Goal: Information Seeking & Learning: Learn about a topic

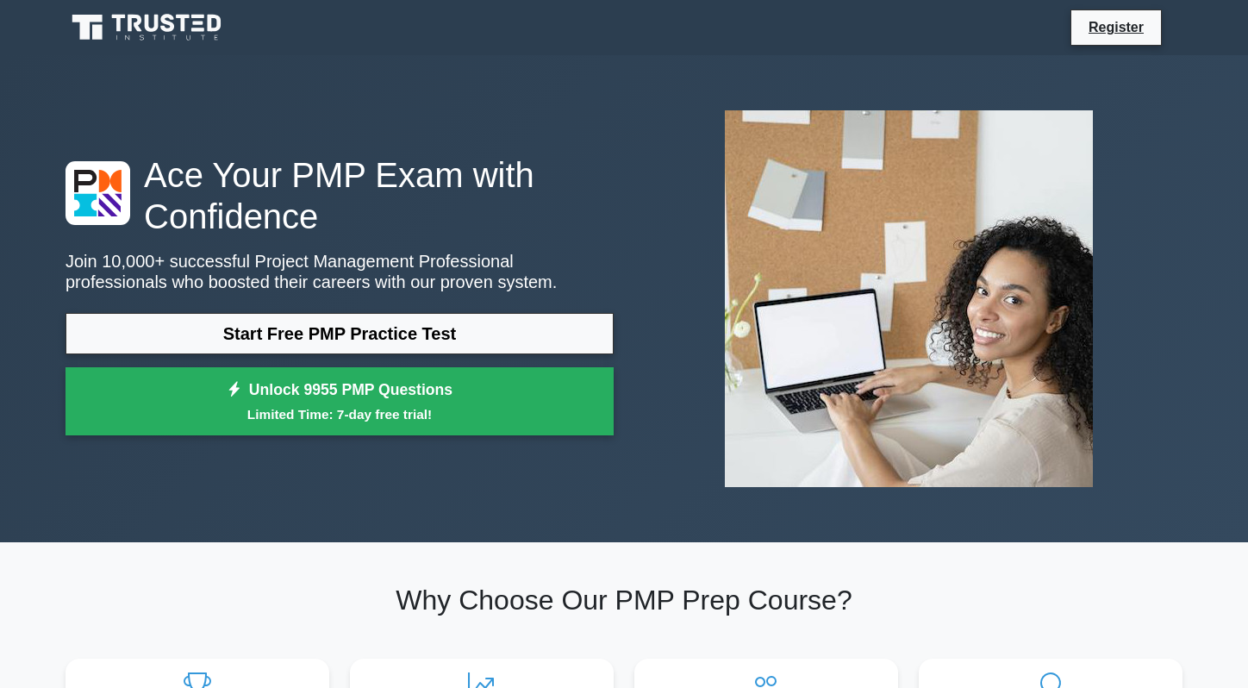
scroll to position [4, 0]
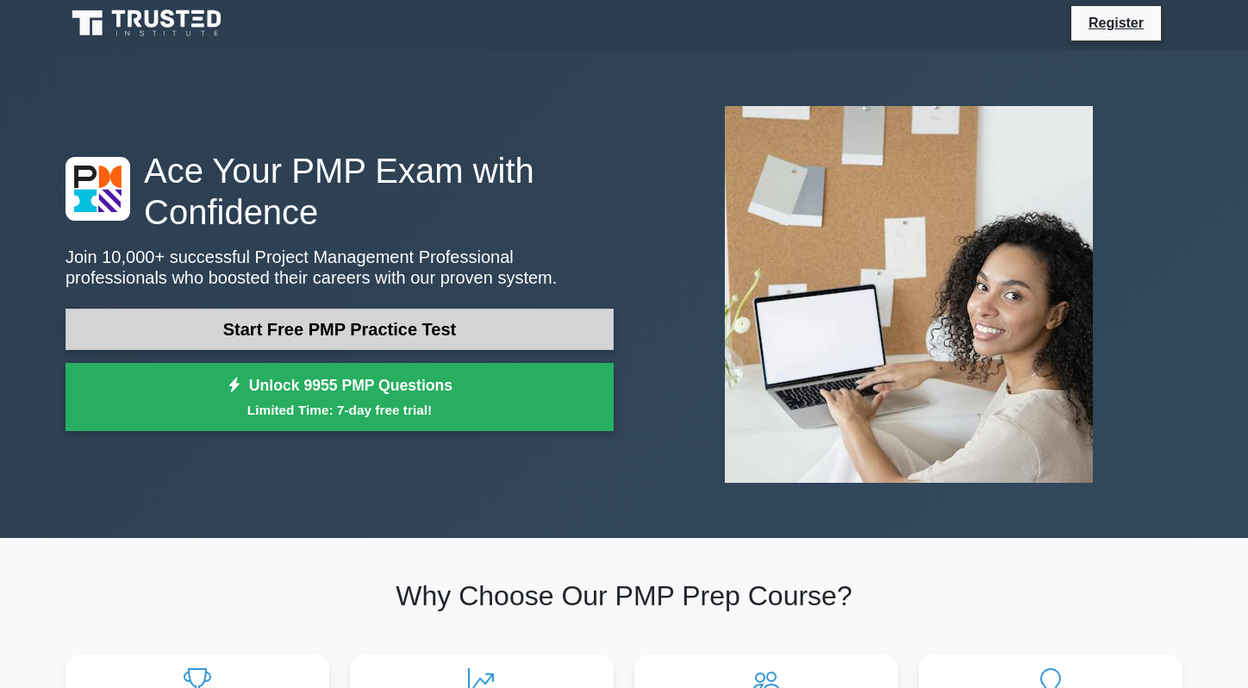
click at [317, 313] on link "Start Free PMP Practice Test" at bounding box center [339, 328] width 548 height 41
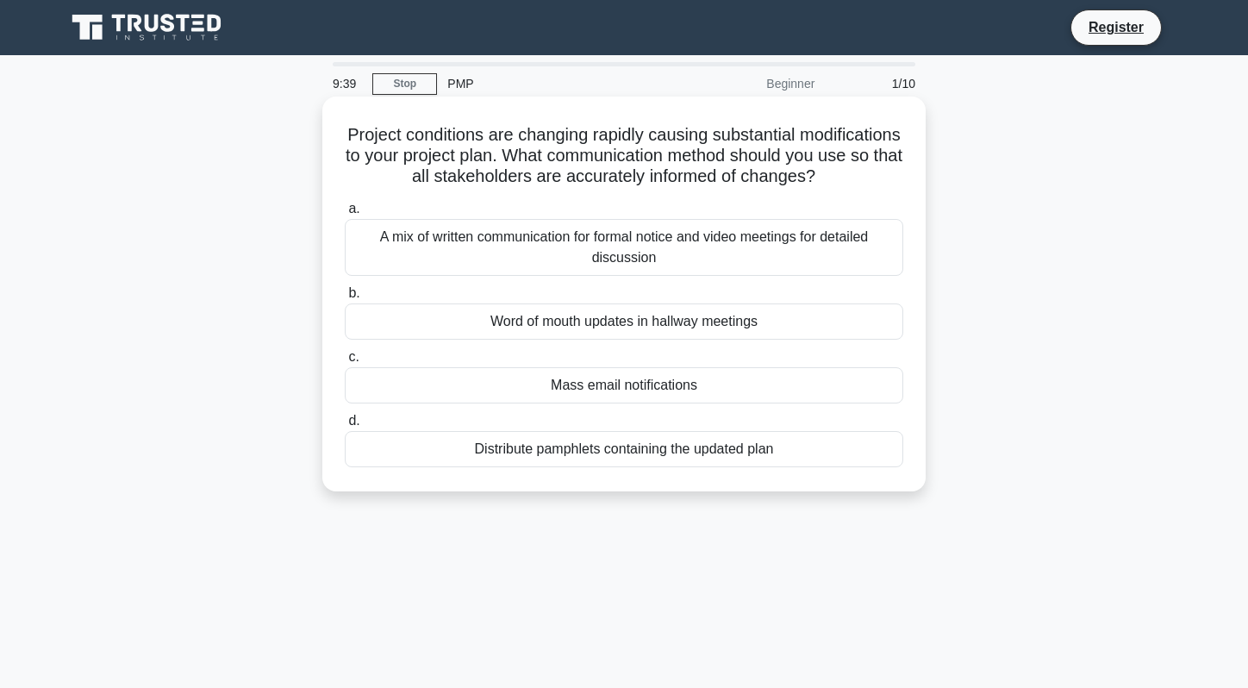
click at [576, 252] on div "A mix of written communication for formal notice and video meetings for detaile…" at bounding box center [624, 247] width 558 height 57
click at [345, 215] on input "a. A mix of written communication for formal notice and video meetings for deta…" at bounding box center [345, 208] width 0 height 11
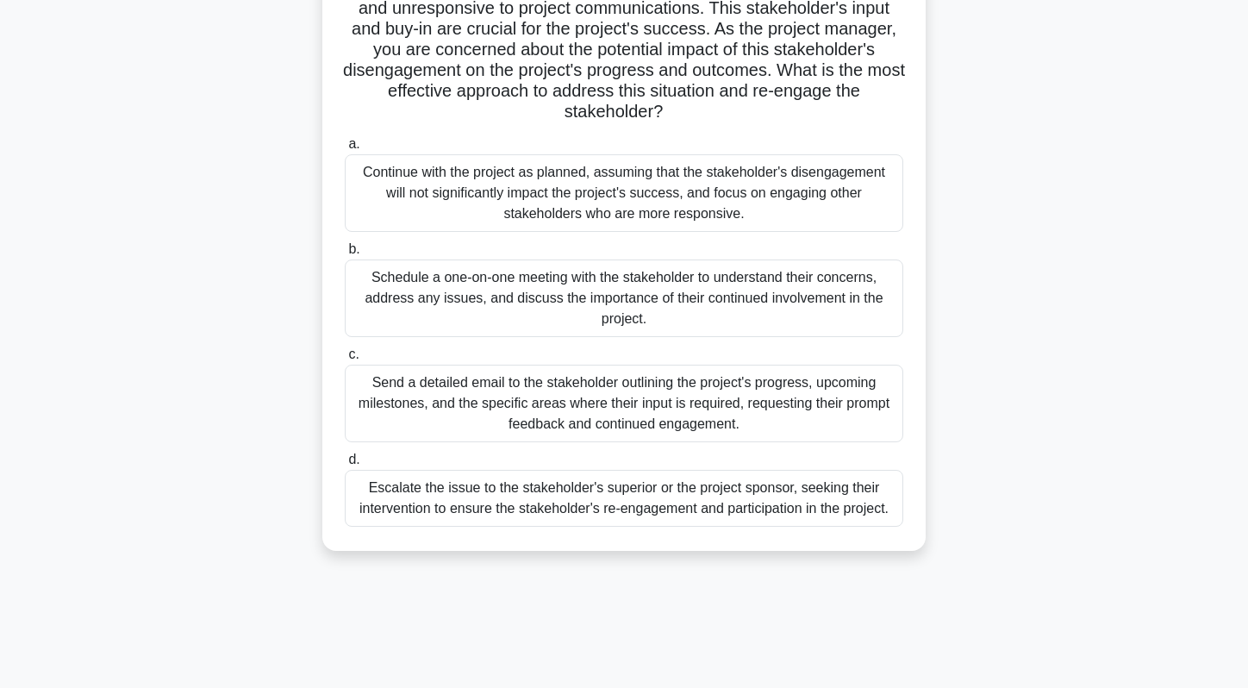
scroll to position [149, 0]
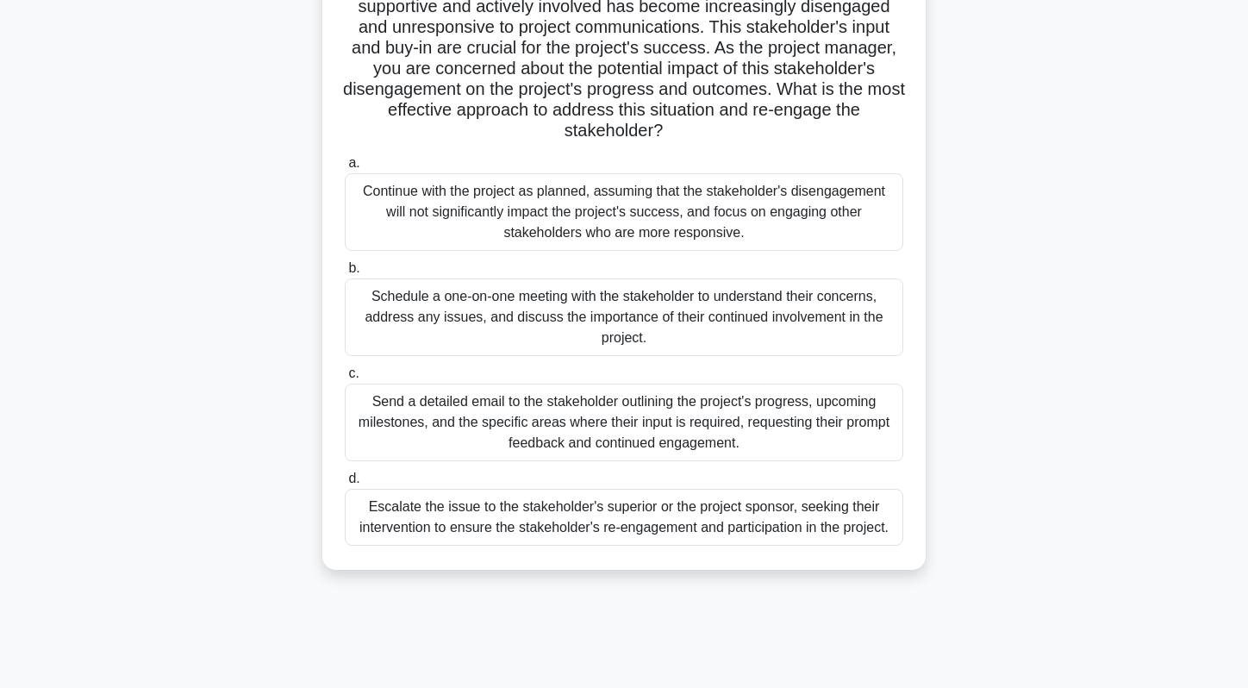
click at [530, 346] on div "Schedule a one-on-one meeting with the stakeholder to understand their concerns…" at bounding box center [624, 317] width 558 height 78
click at [345, 274] on input "b. Schedule a one-on-one meeting with the stakeholder to understand their conce…" at bounding box center [345, 268] width 0 height 11
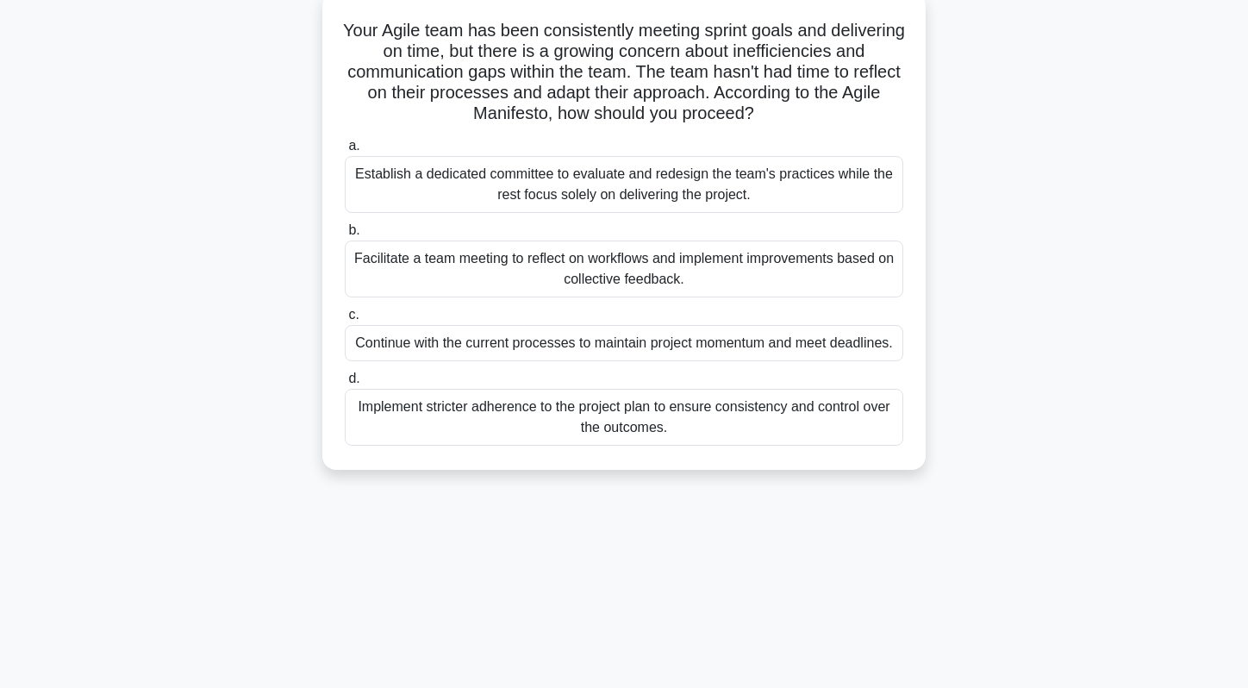
scroll to position [105, 0]
click at [530, 265] on div "Facilitate a team meeting to reflect on workflows and implement improvements ba…" at bounding box center [624, 268] width 558 height 57
click at [345, 235] on input "b. Facilitate a team meeting to reflect on workflows and implement improvements…" at bounding box center [345, 229] width 0 height 11
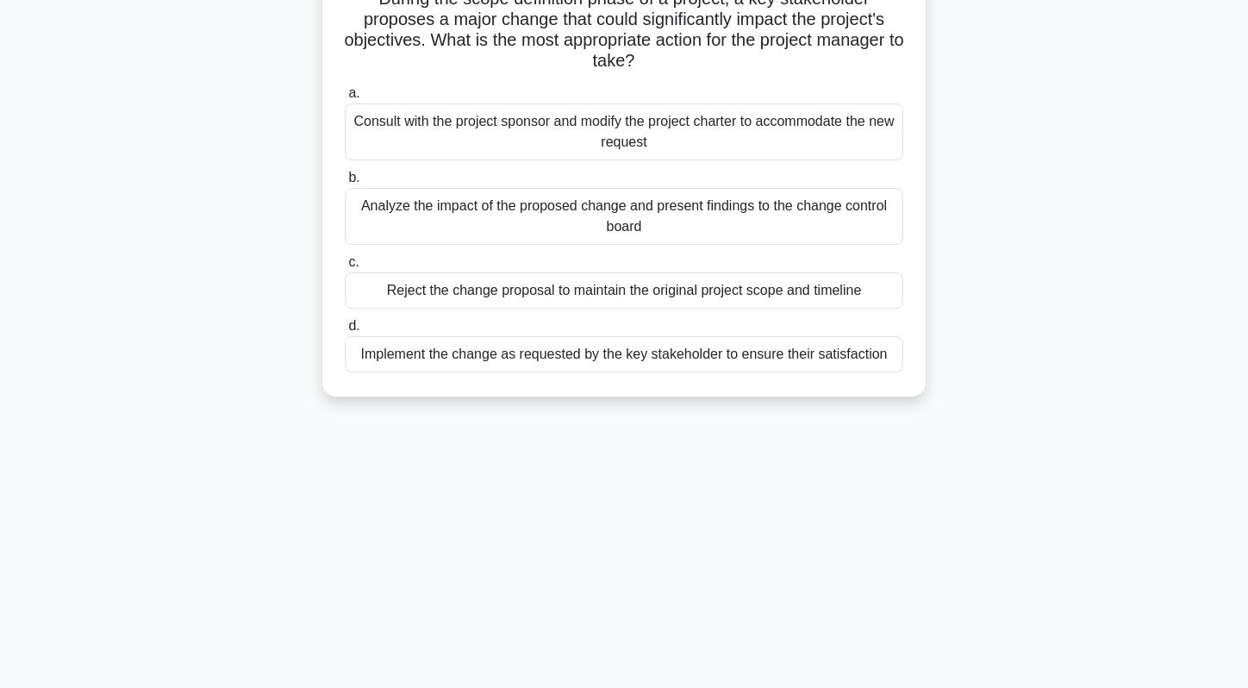
scroll to position [134, 0]
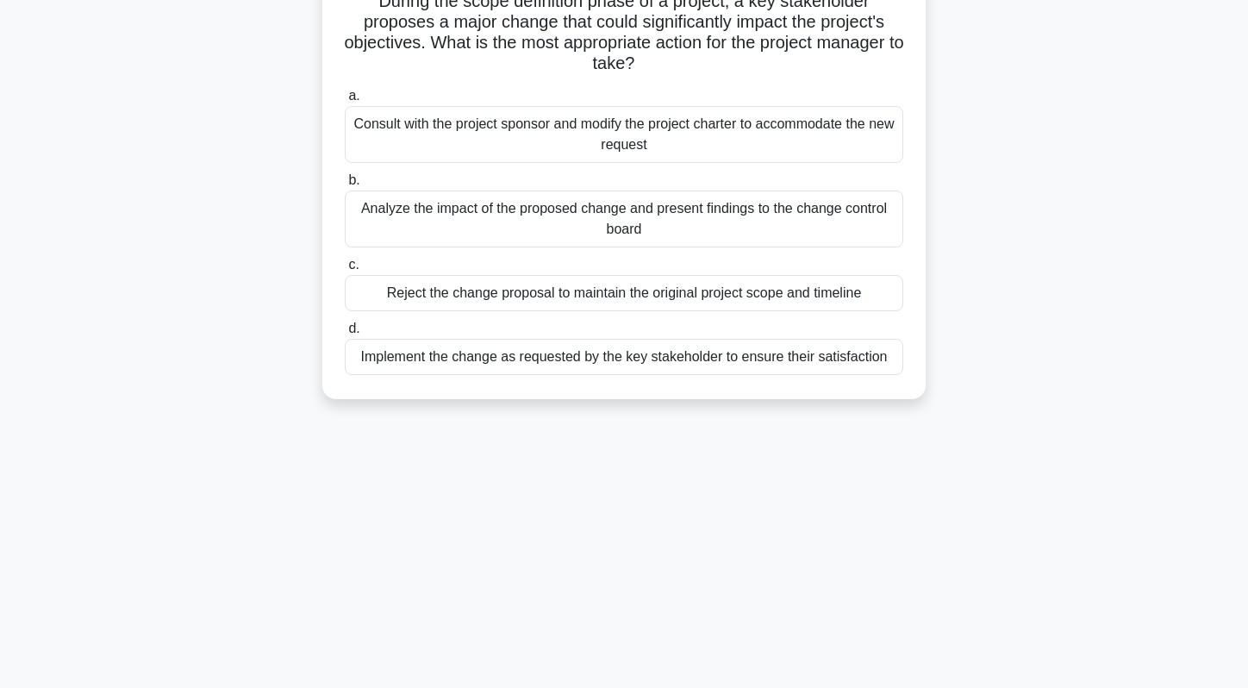
click at [561, 225] on div "Analyze the impact of the proposed change and present findings to the change co…" at bounding box center [624, 218] width 558 height 57
click at [345, 186] on input "b. Analyze the impact of the proposed change and present findings to the change…" at bounding box center [345, 180] width 0 height 11
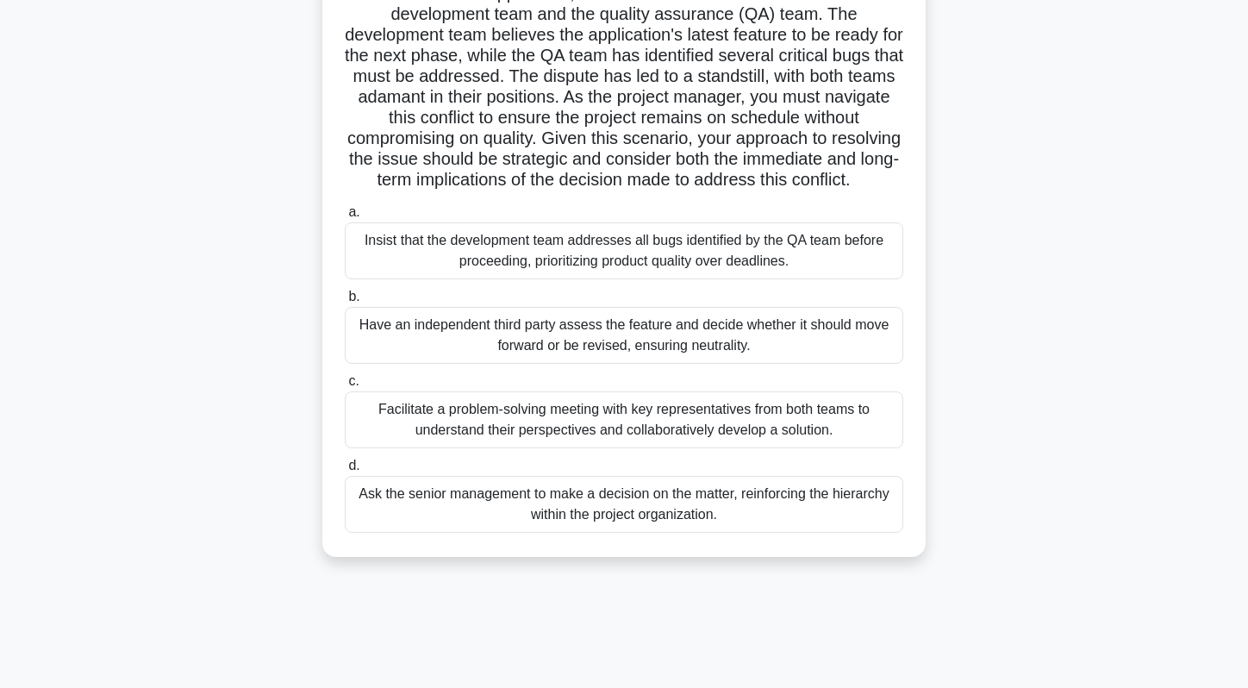
scroll to position [161, 0]
click at [481, 425] on div "Facilitate a problem-solving meeting with key representatives from both teams t…" at bounding box center [624, 420] width 558 height 57
click at [345, 388] on input "c. Facilitate a problem-solving meeting with key representatives from both team…" at bounding box center [345, 382] width 0 height 11
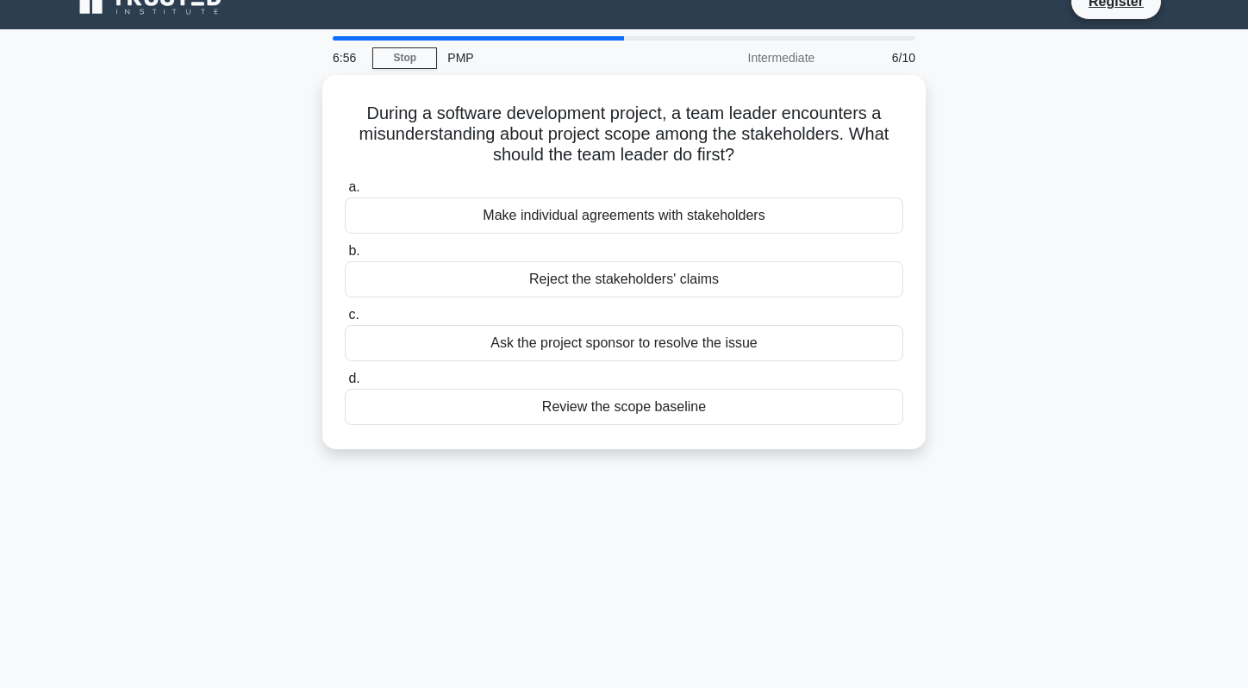
scroll to position [0, 0]
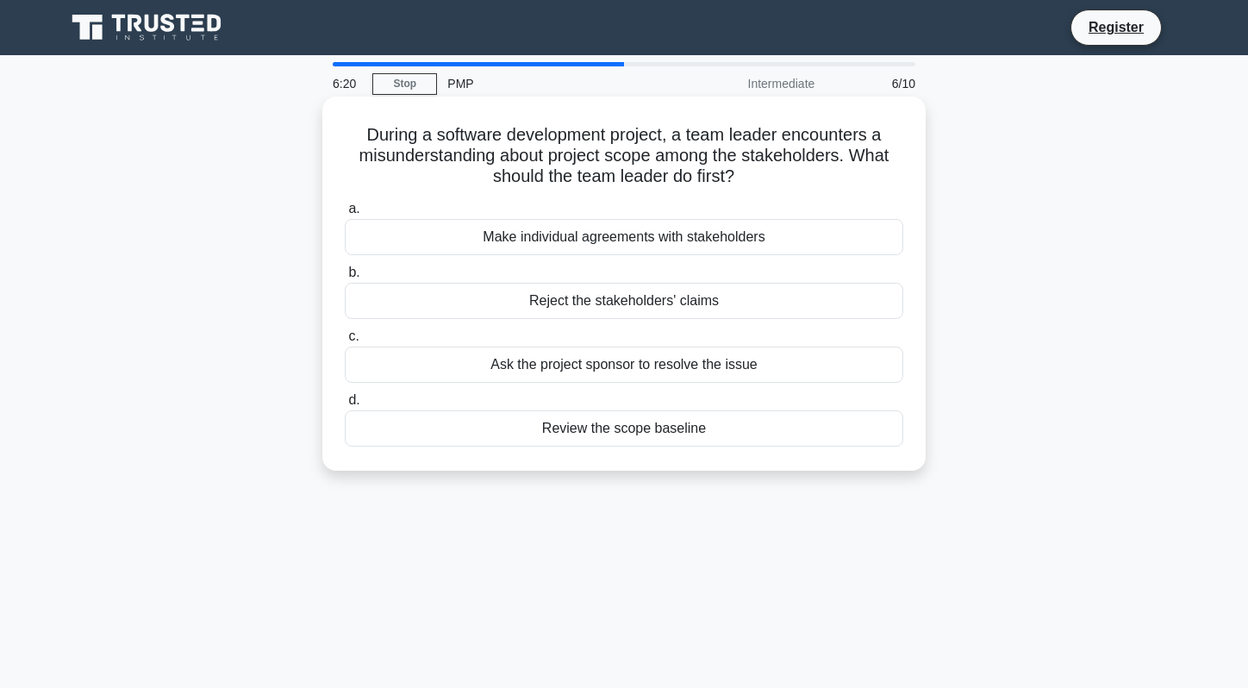
click at [566, 436] on div "Review the scope baseline" at bounding box center [624, 428] width 558 height 36
click at [345, 406] on input "d. Review the scope baseline" at bounding box center [345, 400] width 0 height 11
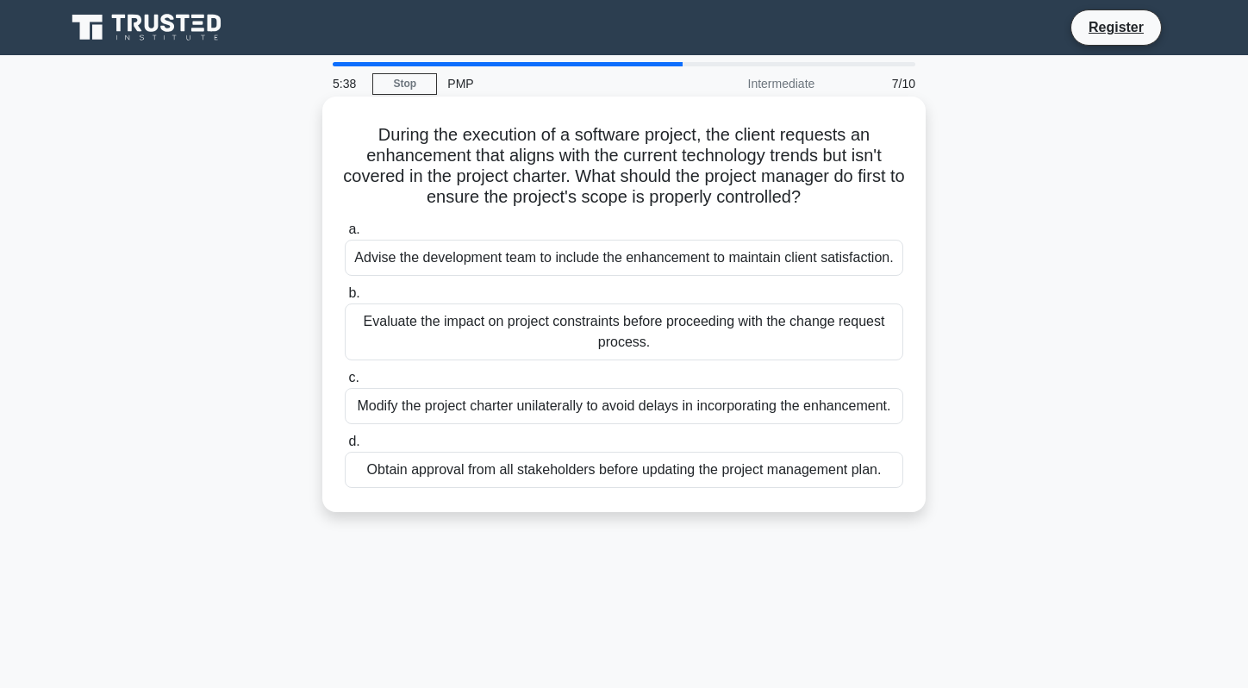
click at [500, 323] on div "Evaluate the impact on project constraints before proceeding with the change re…" at bounding box center [624, 331] width 558 height 57
click at [345, 299] on input "b. Evaluate the impact on project constraints before proceeding with the change…" at bounding box center [345, 293] width 0 height 11
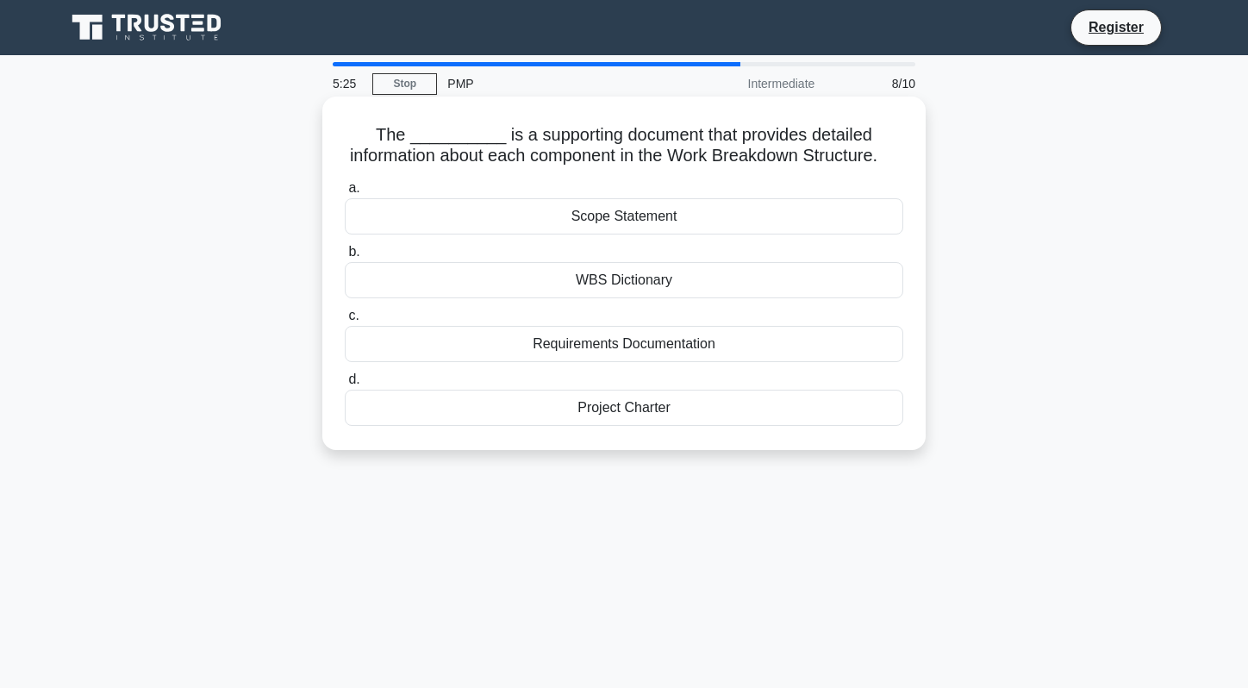
click at [567, 349] on div "Requirements Documentation" at bounding box center [624, 344] width 558 height 36
click at [345, 321] on input "c. Requirements Documentation" at bounding box center [345, 315] width 0 height 11
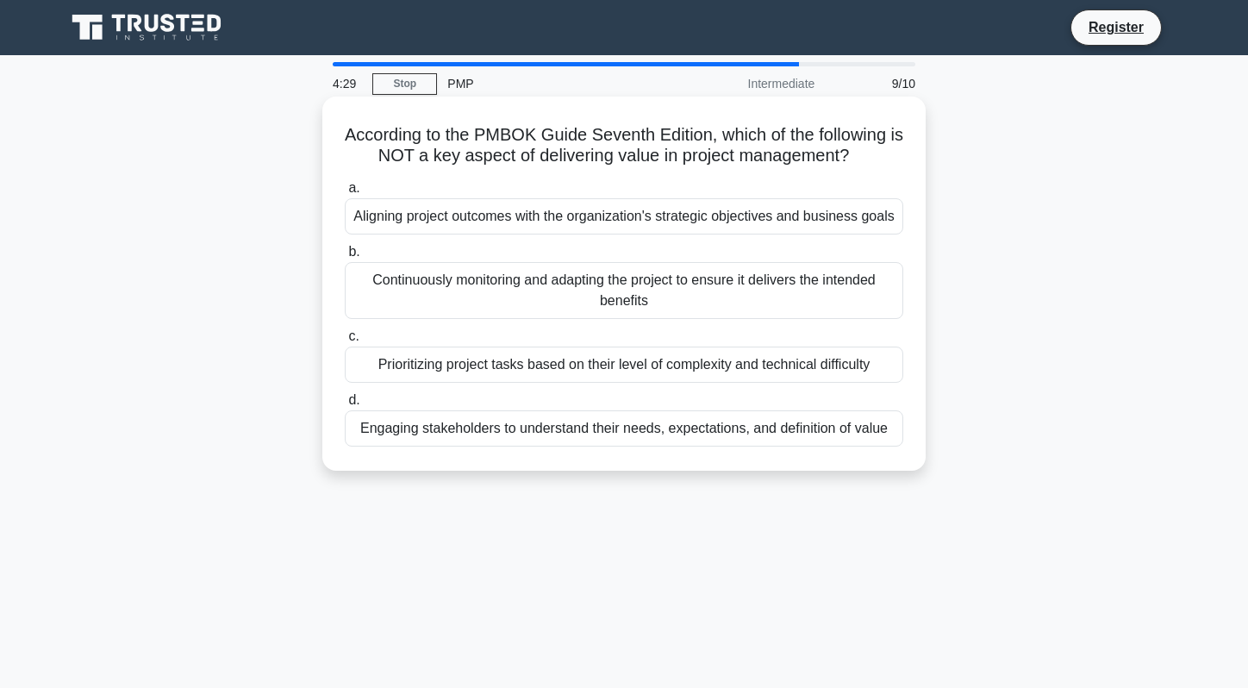
click at [574, 432] on div "Engaging stakeholders to understand their needs, expectations, and definition o…" at bounding box center [624, 428] width 558 height 36
click at [345, 406] on input "d. Engaging stakeholders to understand their needs, expectations, and definitio…" at bounding box center [345, 400] width 0 height 11
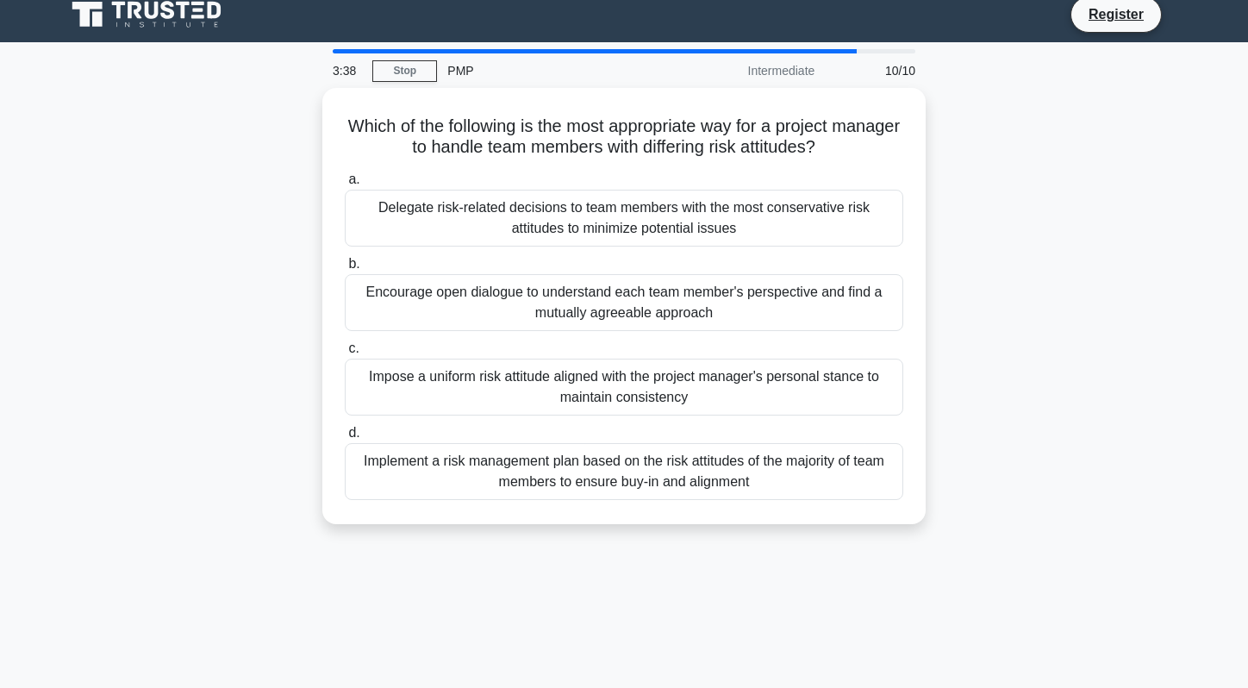
scroll to position [3, 0]
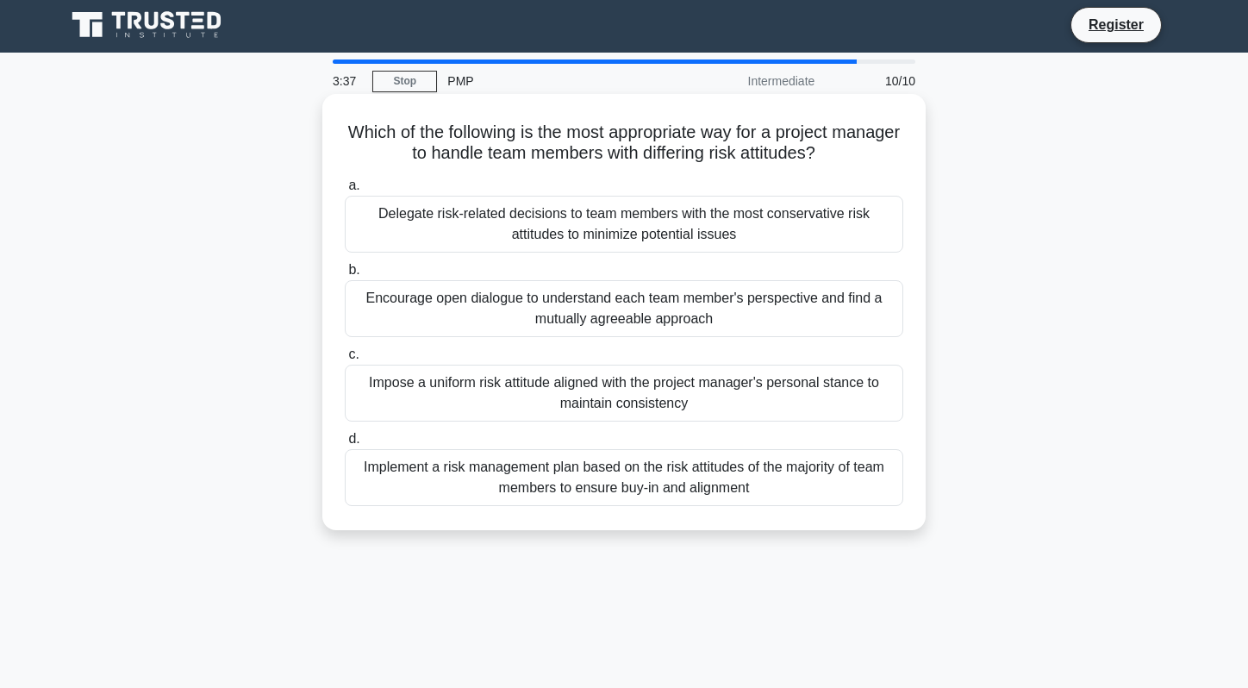
click at [565, 315] on div "Encourage open dialogue to understand each team member's perspective and find a…" at bounding box center [624, 308] width 558 height 57
click at [345, 276] on input "b. Encourage open dialogue to understand each team member's perspective and fin…" at bounding box center [345, 270] width 0 height 11
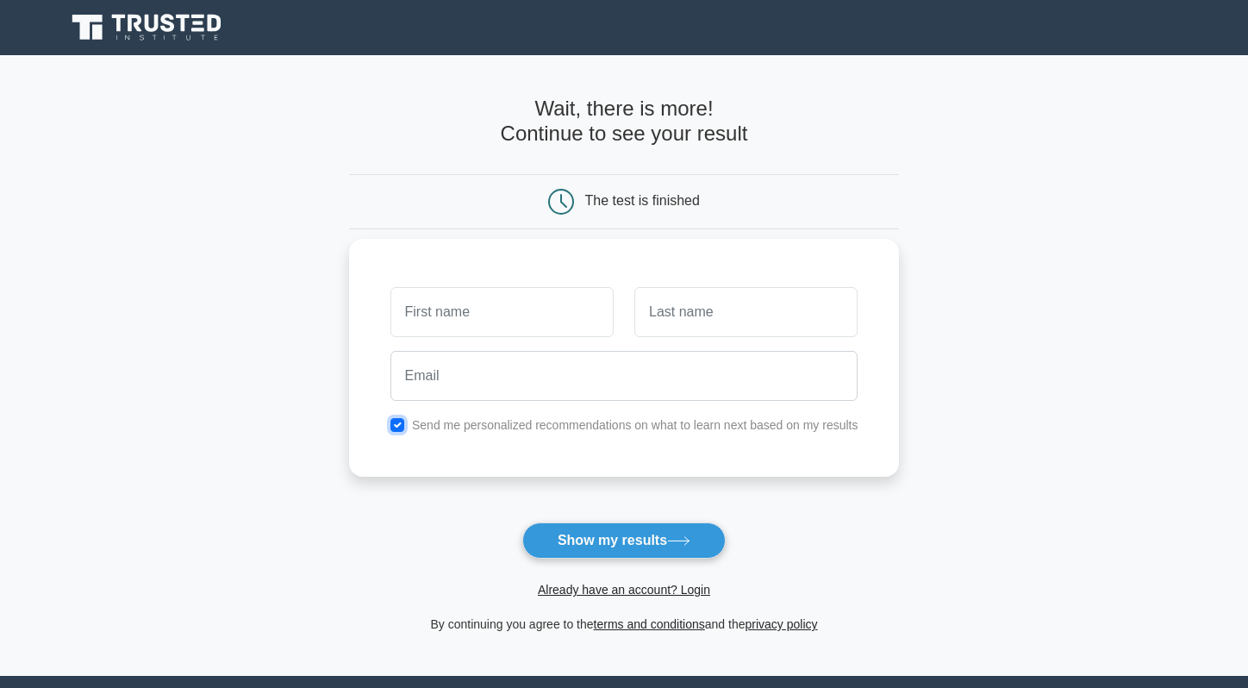
click at [401, 428] on input "checkbox" at bounding box center [397, 425] width 14 height 14
checkbox input "false"
click at [468, 330] on input "text" at bounding box center [501, 312] width 223 height 50
type input "[PERSON_NAME]"
click at [670, 333] on input "text" at bounding box center [745, 312] width 223 height 50
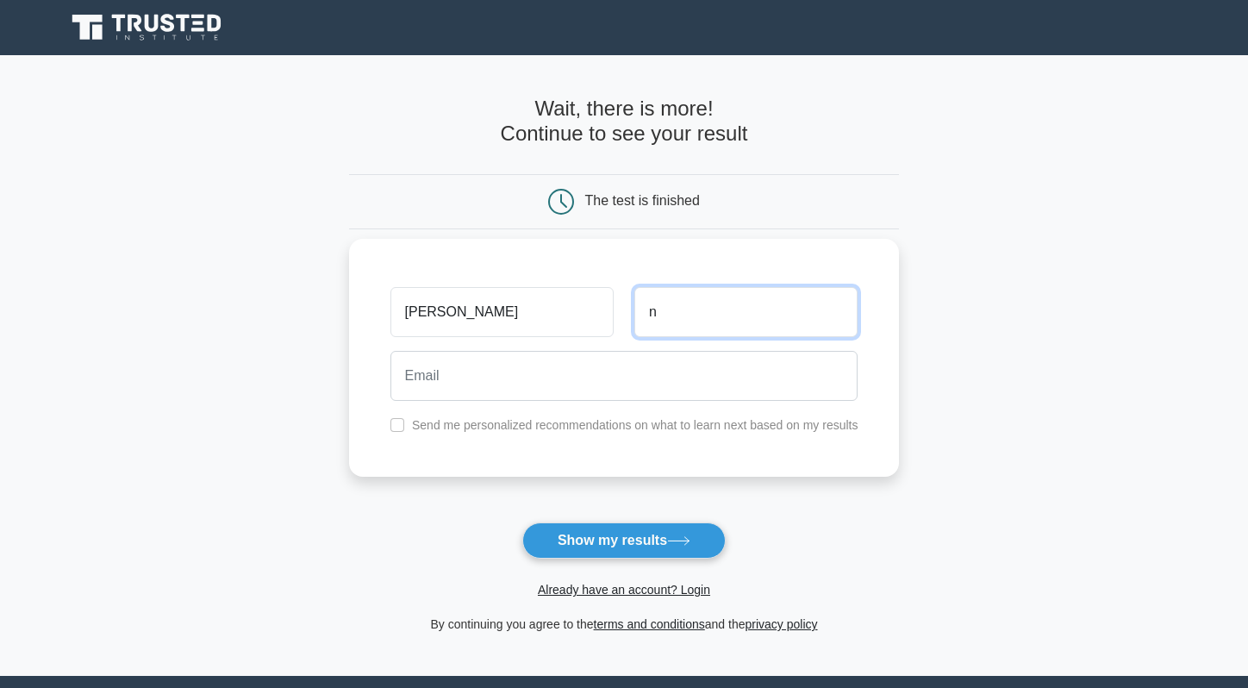
type input "n"
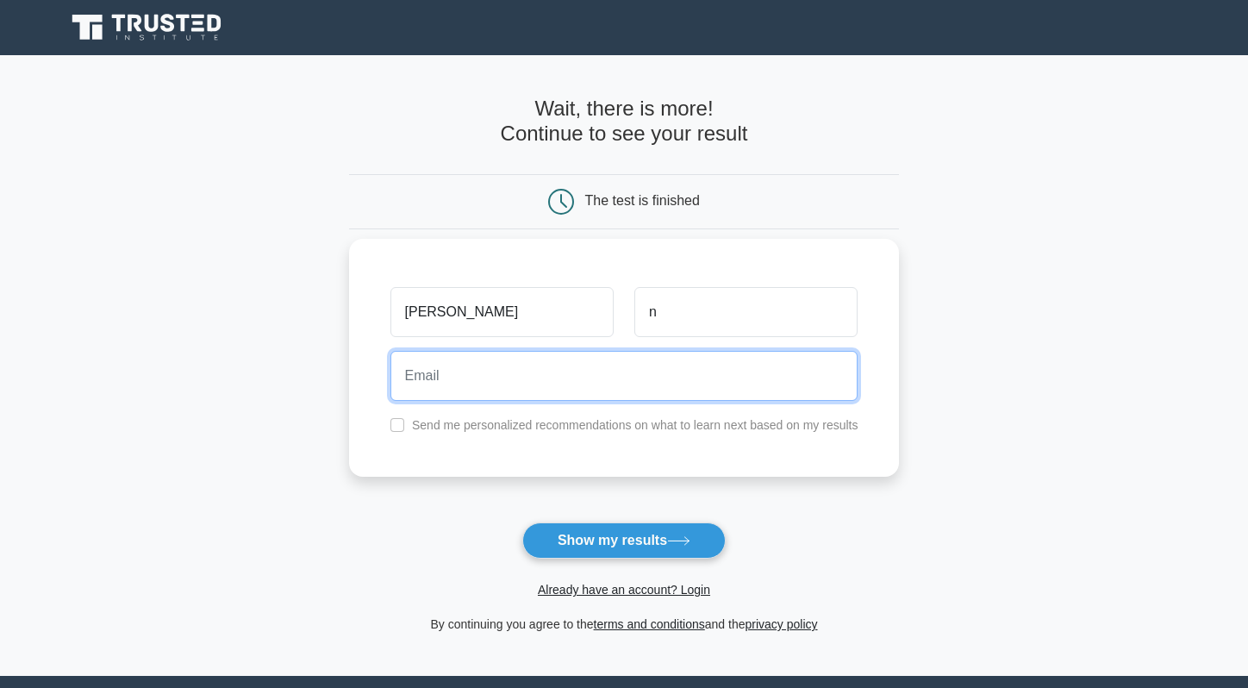
click at [586, 383] on input "email" at bounding box center [624, 376] width 468 height 50
type input "budsaipan@gmail.com"
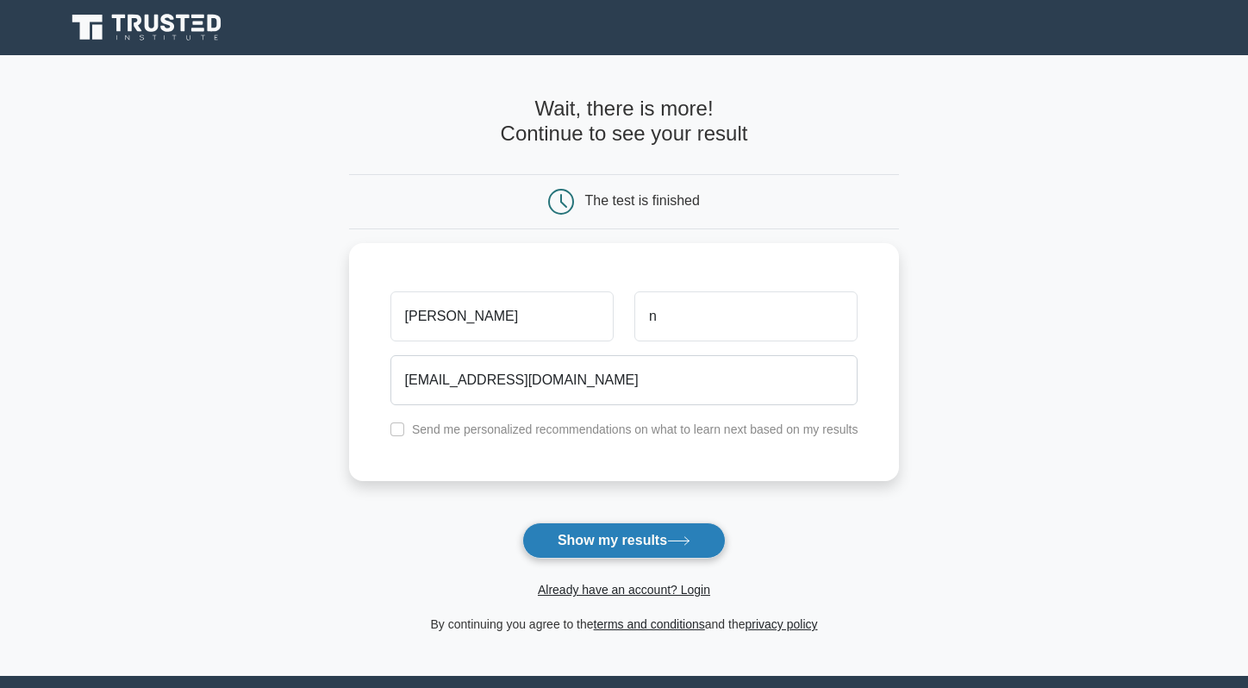
click at [593, 538] on button "Show my results" at bounding box center [623, 540] width 203 height 36
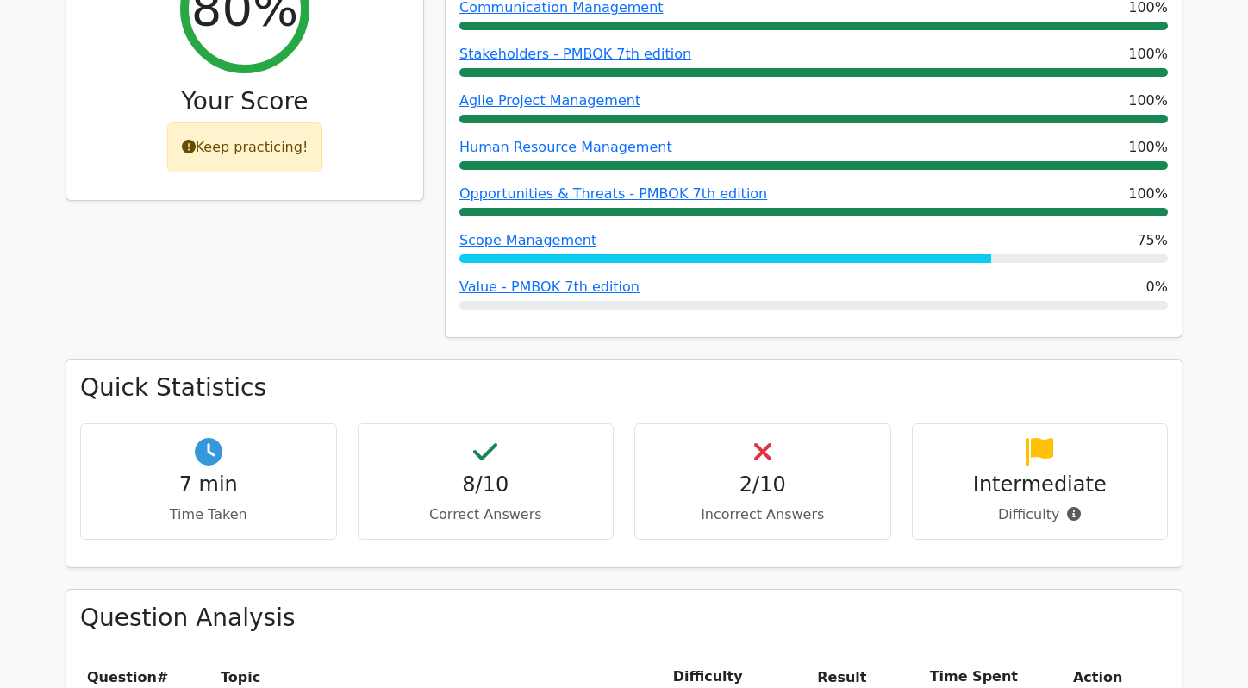
scroll to position [800, 0]
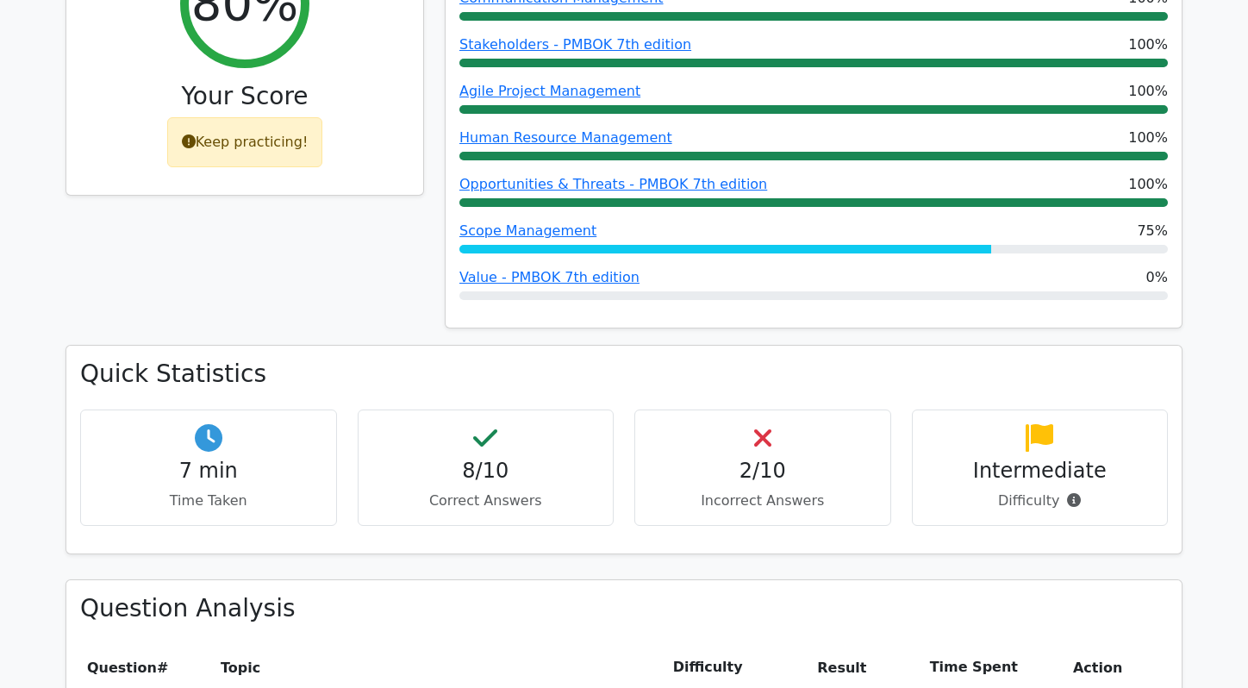
click at [1031, 421] on div "Intermediate Difficulty" at bounding box center [1040, 467] width 257 height 116
click at [769, 458] on h4 "2/10" at bounding box center [762, 470] width 227 height 25
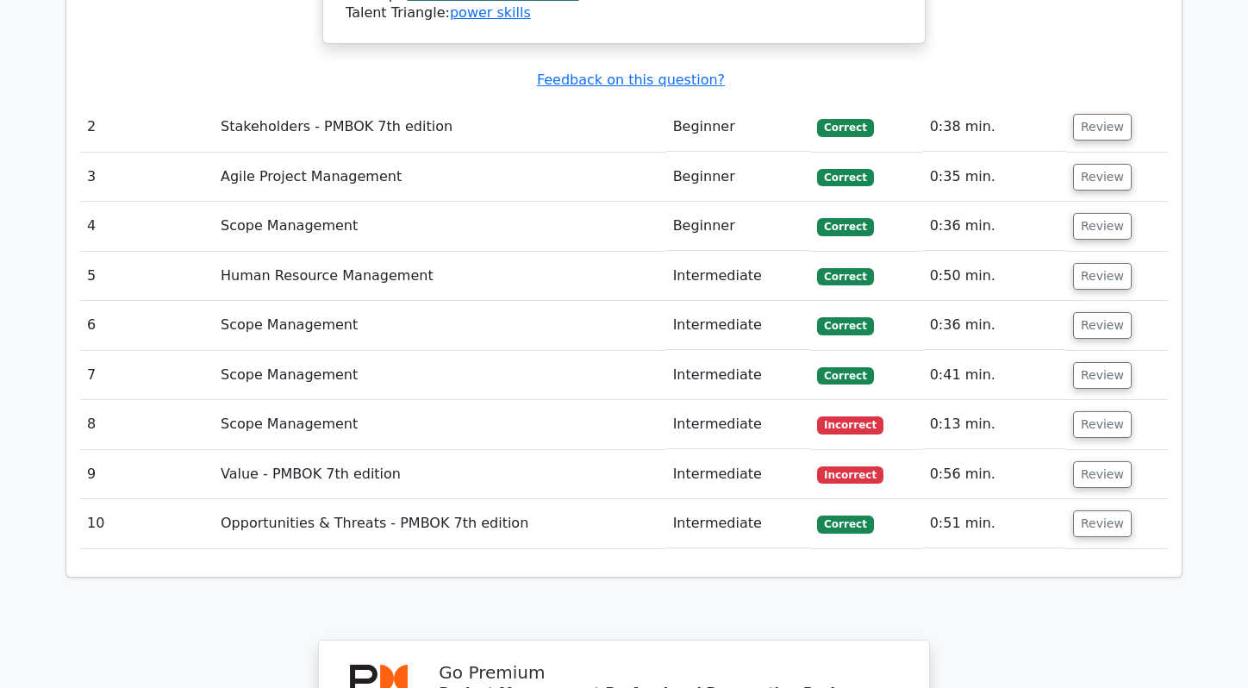
scroll to position [2193, 0]
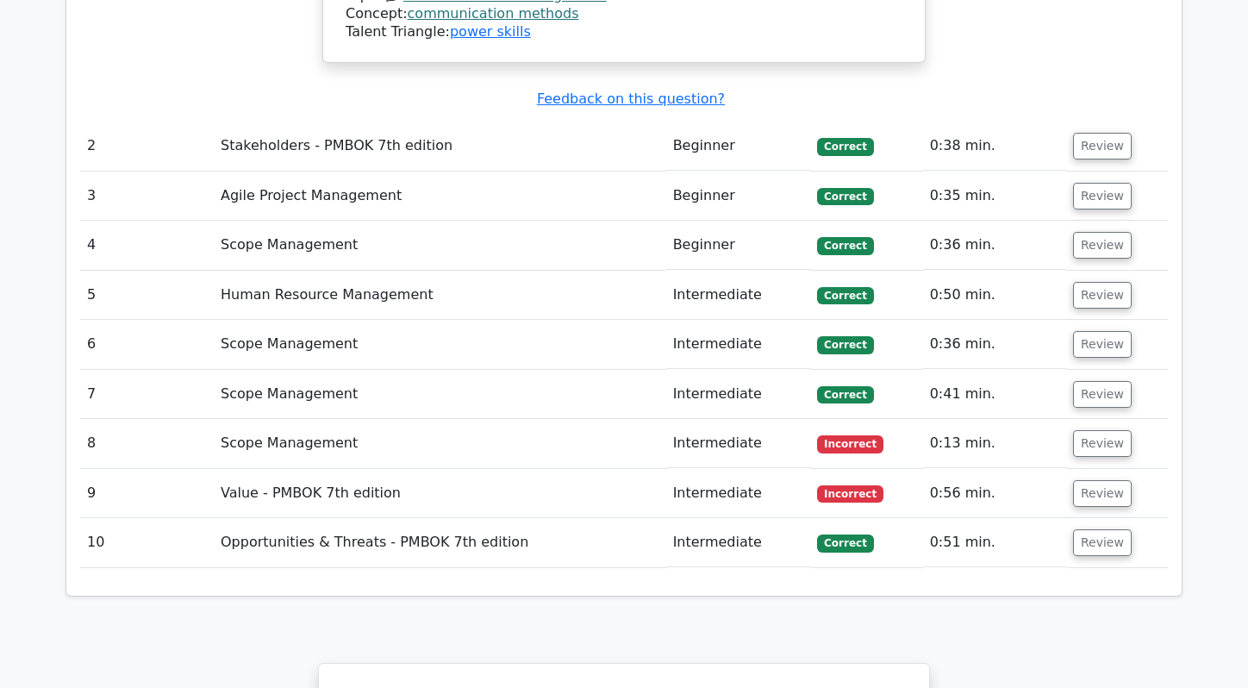
click at [726, 419] on td "Intermediate" at bounding box center [738, 443] width 145 height 49
click at [1085, 430] on button "Review" at bounding box center [1102, 443] width 59 height 27
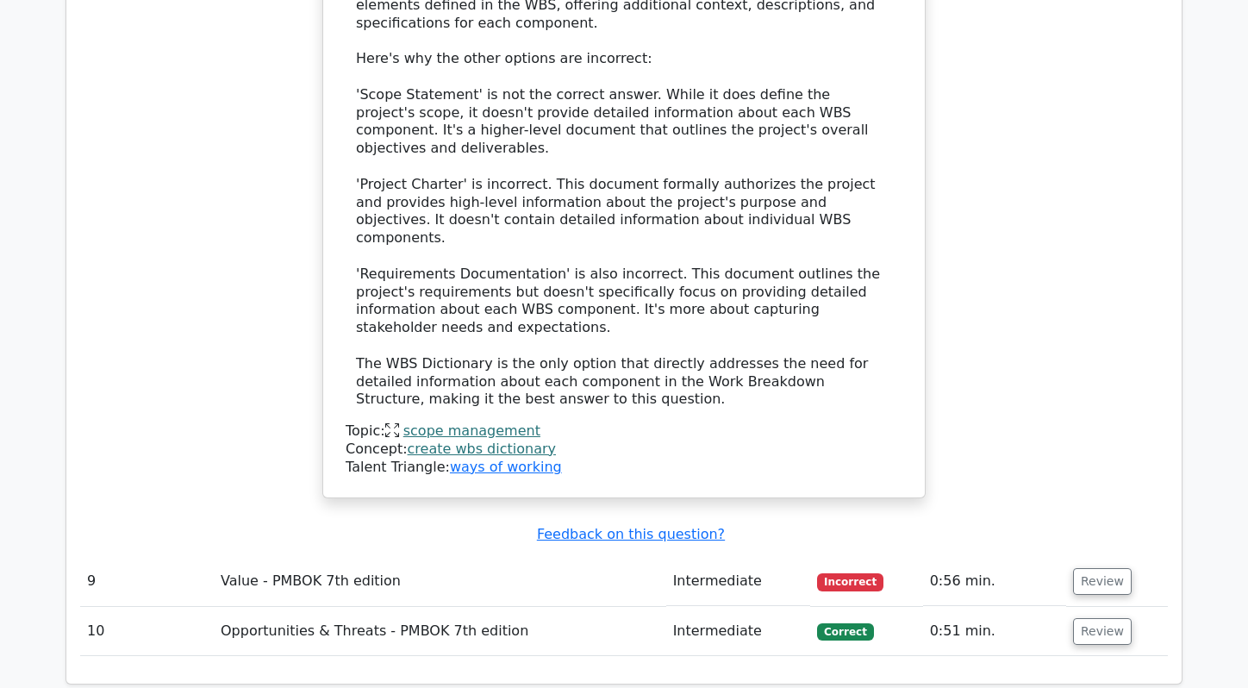
scroll to position [3083, 0]
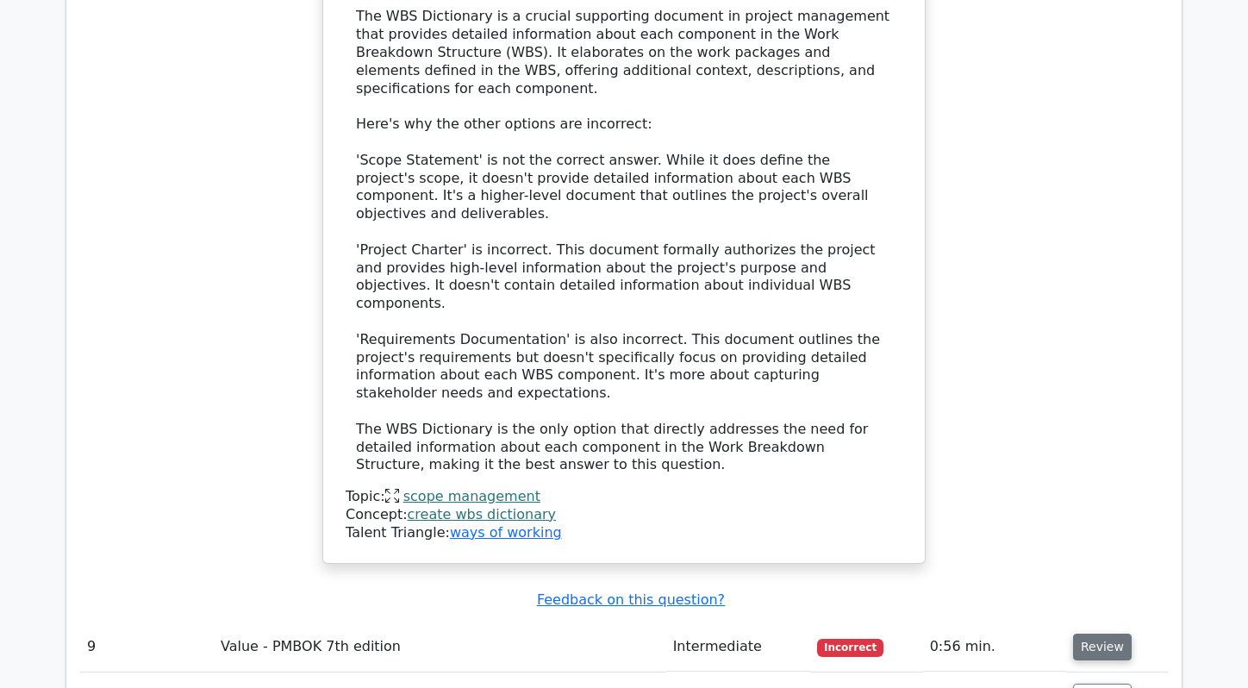
click at [1094, 633] on button "Review" at bounding box center [1102, 646] width 59 height 27
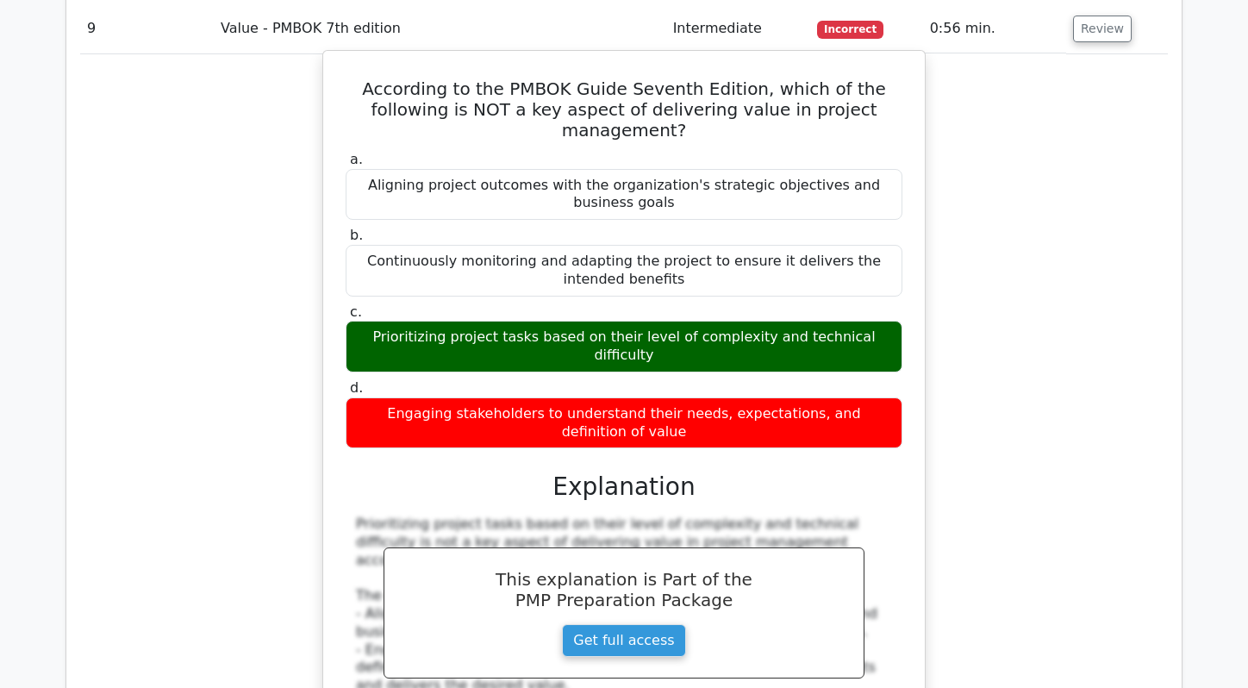
scroll to position [3705, 0]
